Goal: Transaction & Acquisition: Purchase product/service

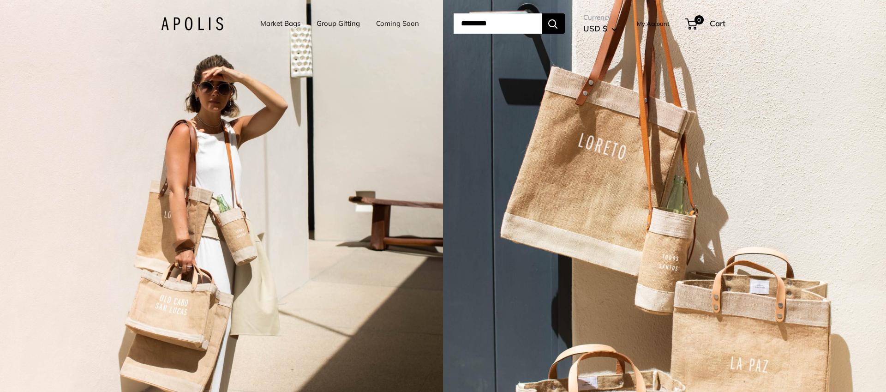
click at [284, 24] on link "Market Bags" at bounding box center [280, 23] width 40 height 13
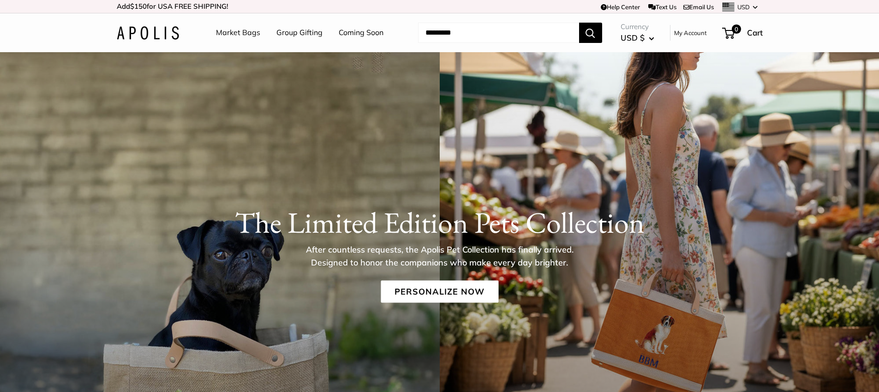
click at [242, 34] on link "Market Bags" at bounding box center [238, 33] width 44 height 14
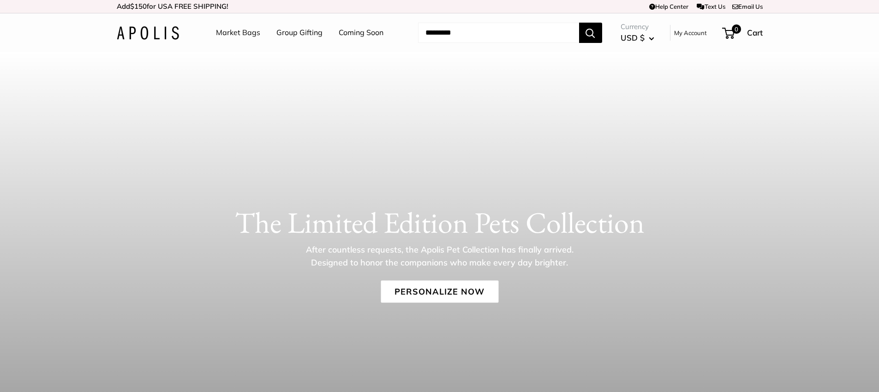
click at [296, 33] on link "Group Gifting" at bounding box center [300, 33] width 46 height 14
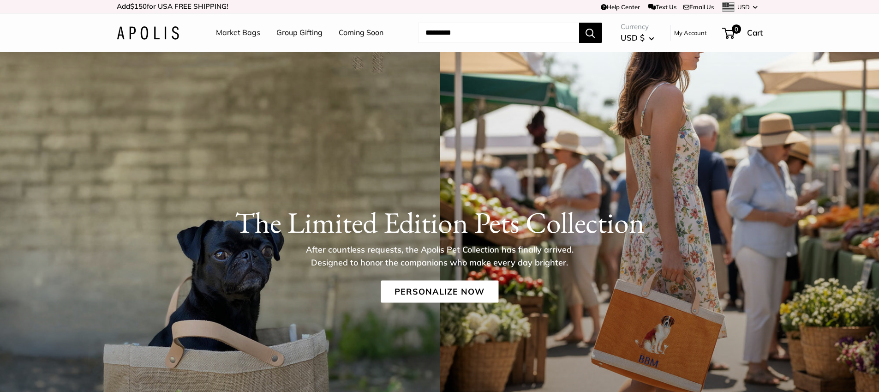
click at [355, 34] on link "Coming Soon" at bounding box center [361, 33] width 45 height 14
click at [241, 35] on link "Market Bags" at bounding box center [238, 33] width 44 height 14
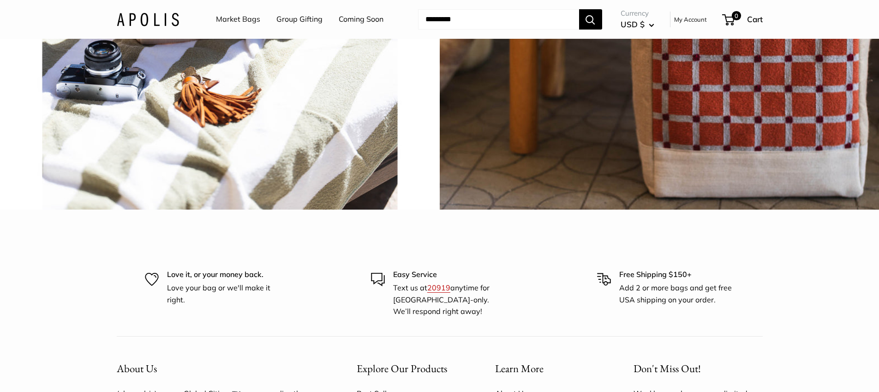
scroll to position [2249, 0]
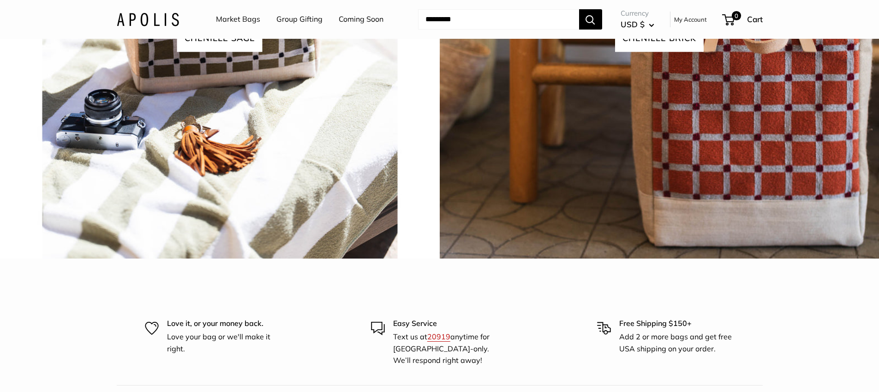
click at [250, 52] on span "Chenille sage" at bounding box center [219, 38] width 85 height 26
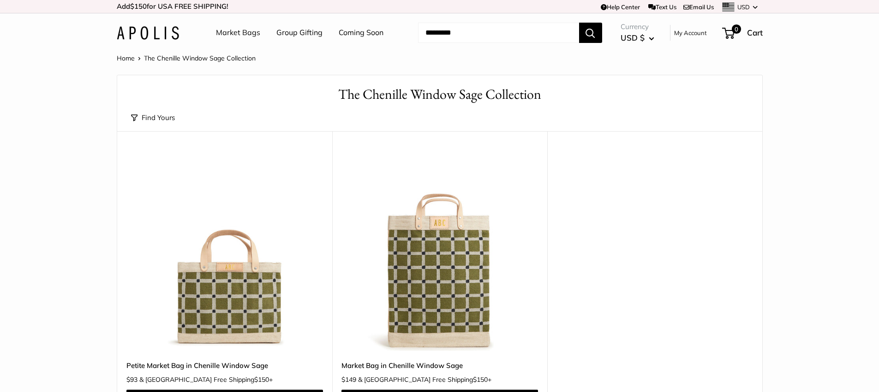
click at [244, 32] on link "Market Bags" at bounding box center [238, 33] width 44 height 14
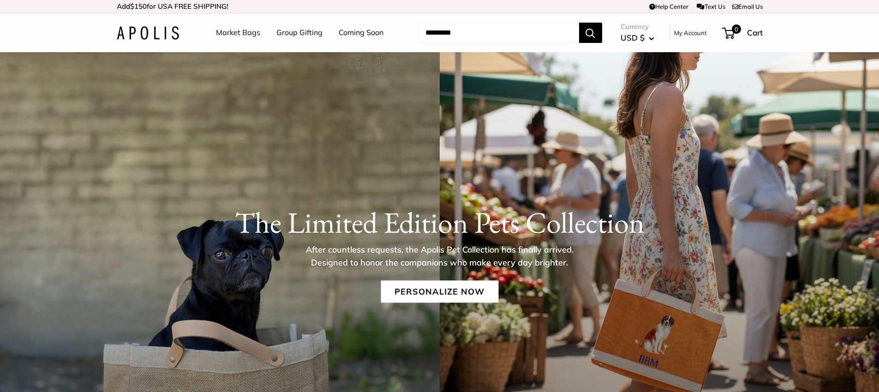
click at [467, 268] on p "After countless requests, the Apolis Pet Collection has finally arrived. Design…" at bounding box center [440, 256] width 300 height 26
click at [460, 289] on link "Personalize Now" at bounding box center [440, 291] width 118 height 22
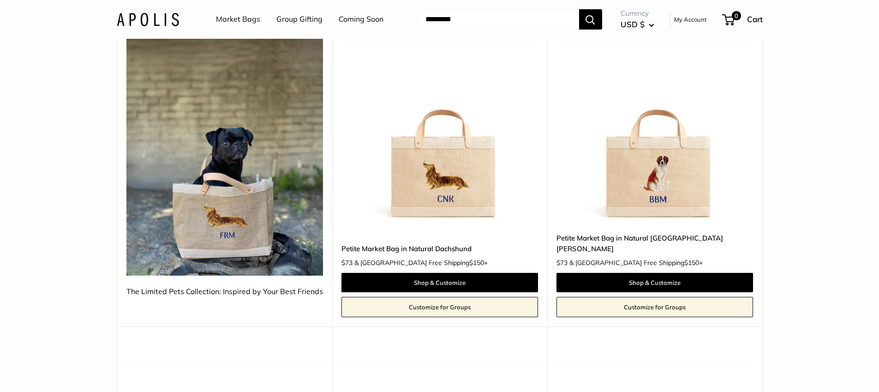
click at [467, 297] on link "Customize for Groups" at bounding box center [440, 307] width 197 height 20
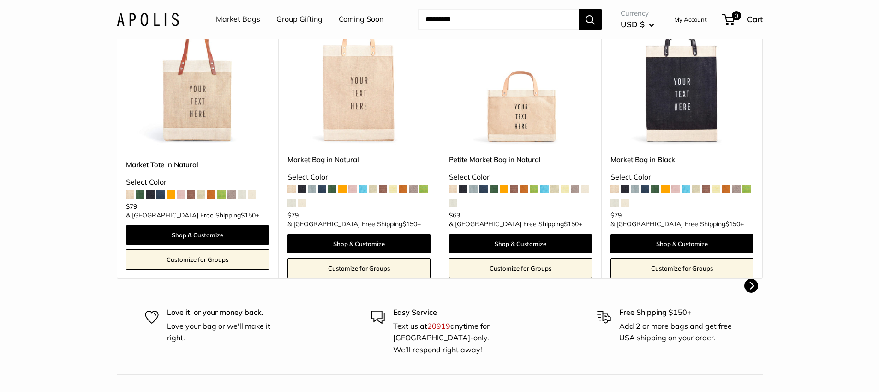
scroll to position [354, 0]
